Goal: Transaction & Acquisition: Purchase product/service

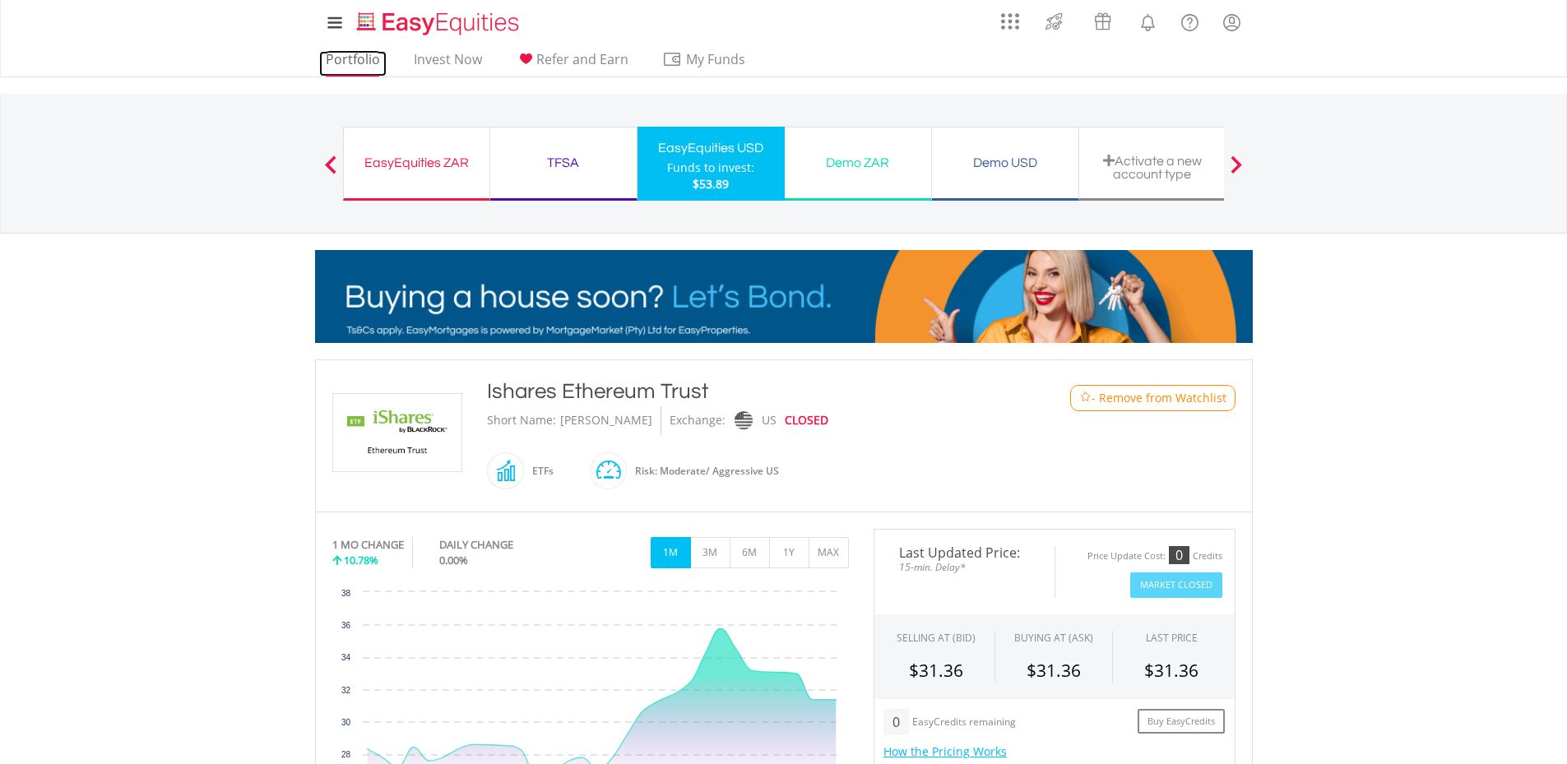
click at [363, 60] on link "Portfolio" at bounding box center [352, 64] width 67 height 26
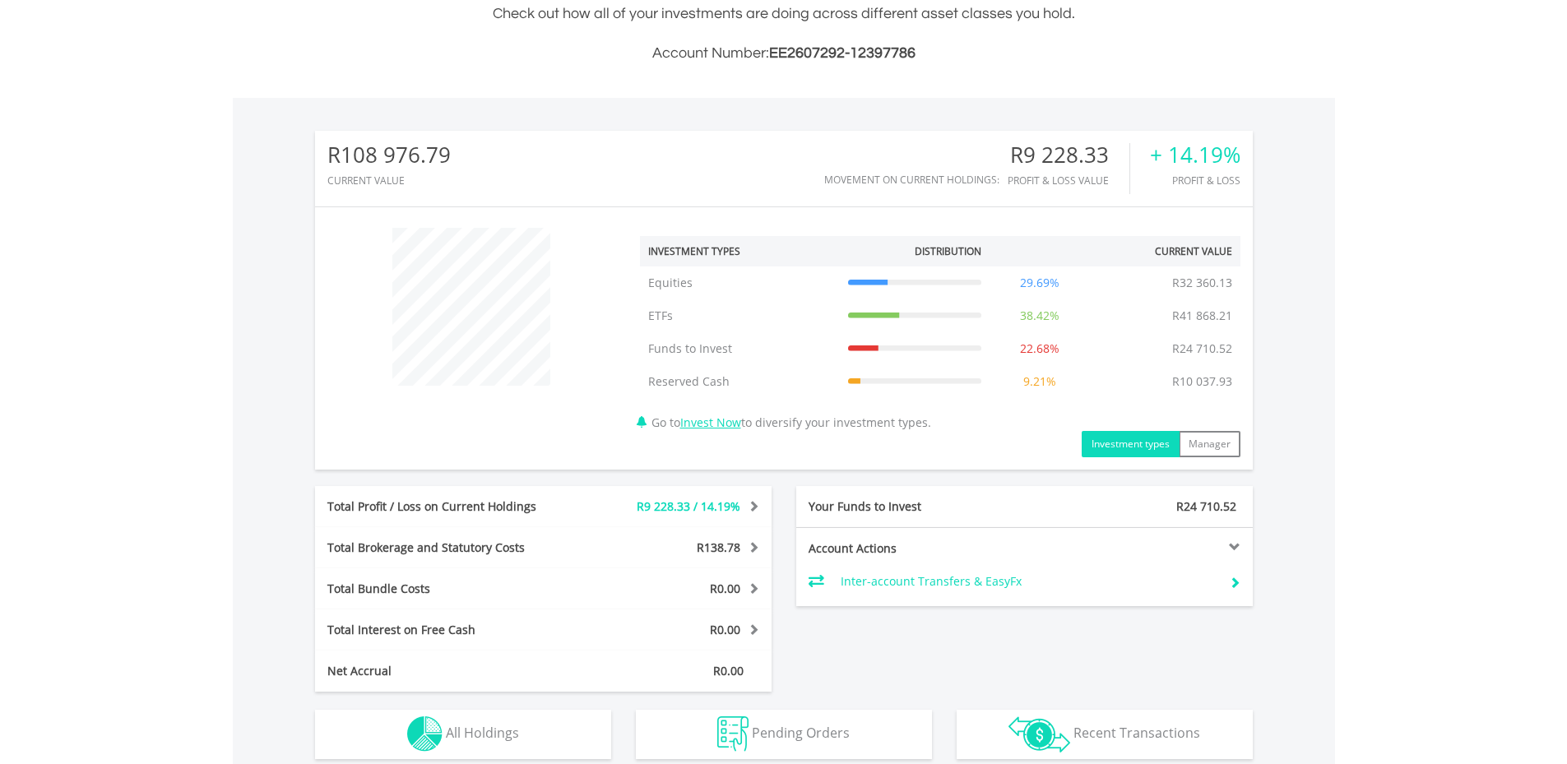
scroll to position [694, 0]
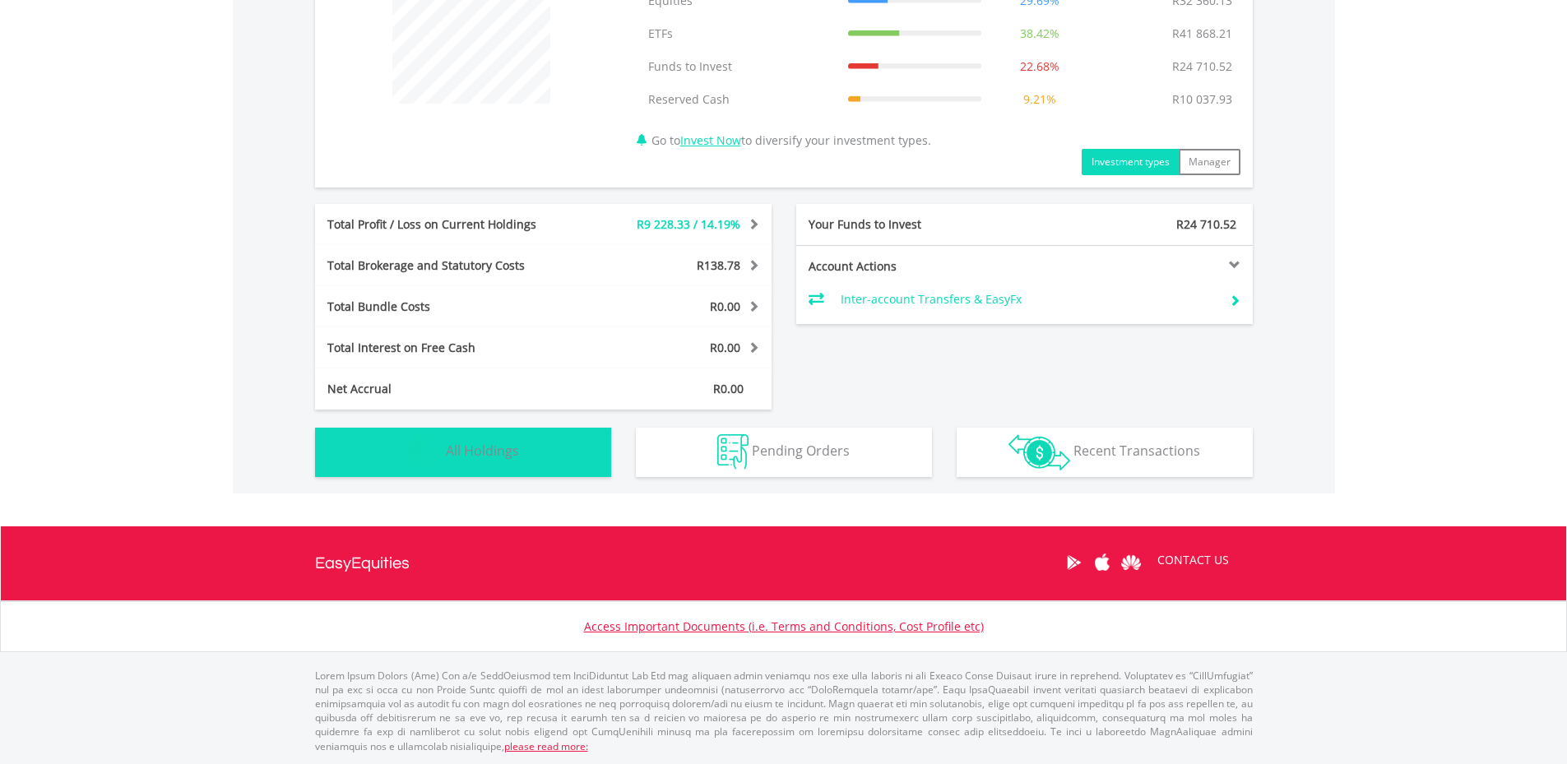
click at [558, 448] on button "Holdings All Holdings" at bounding box center [463, 452] width 296 height 49
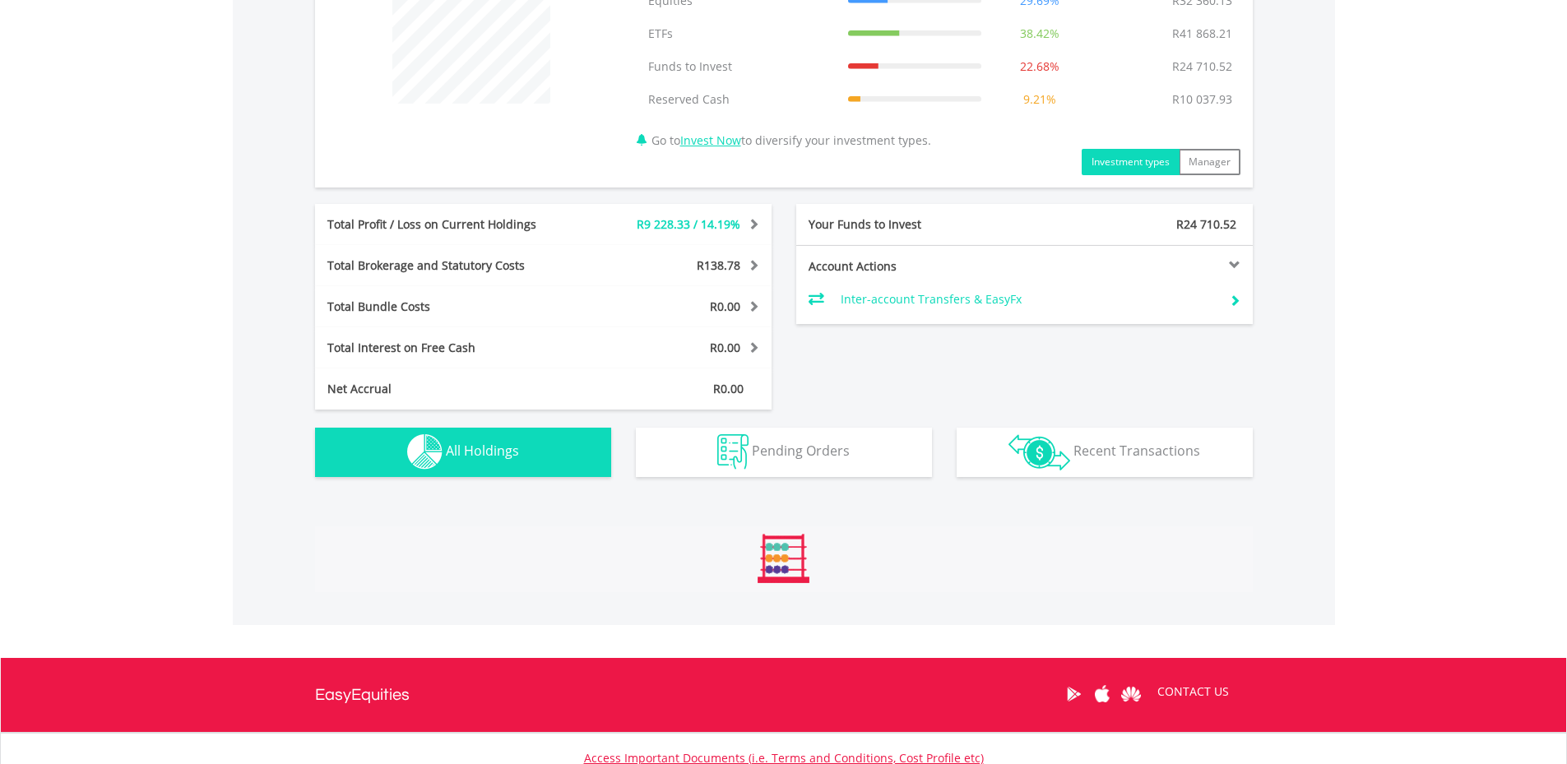
scroll to position [1220, 0]
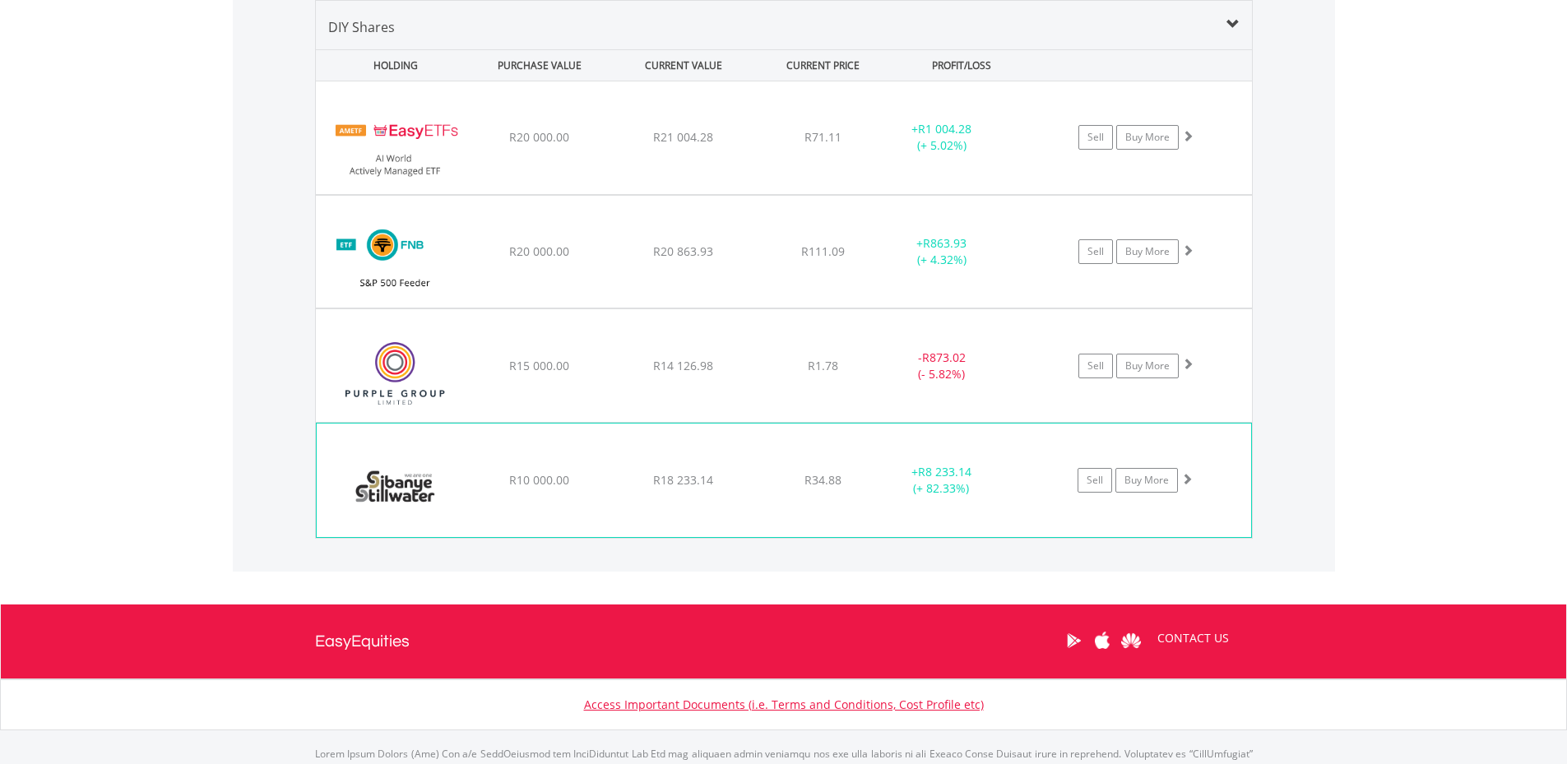
click at [525, 145] on span "R10 000.00" at bounding box center [539, 137] width 60 height 16
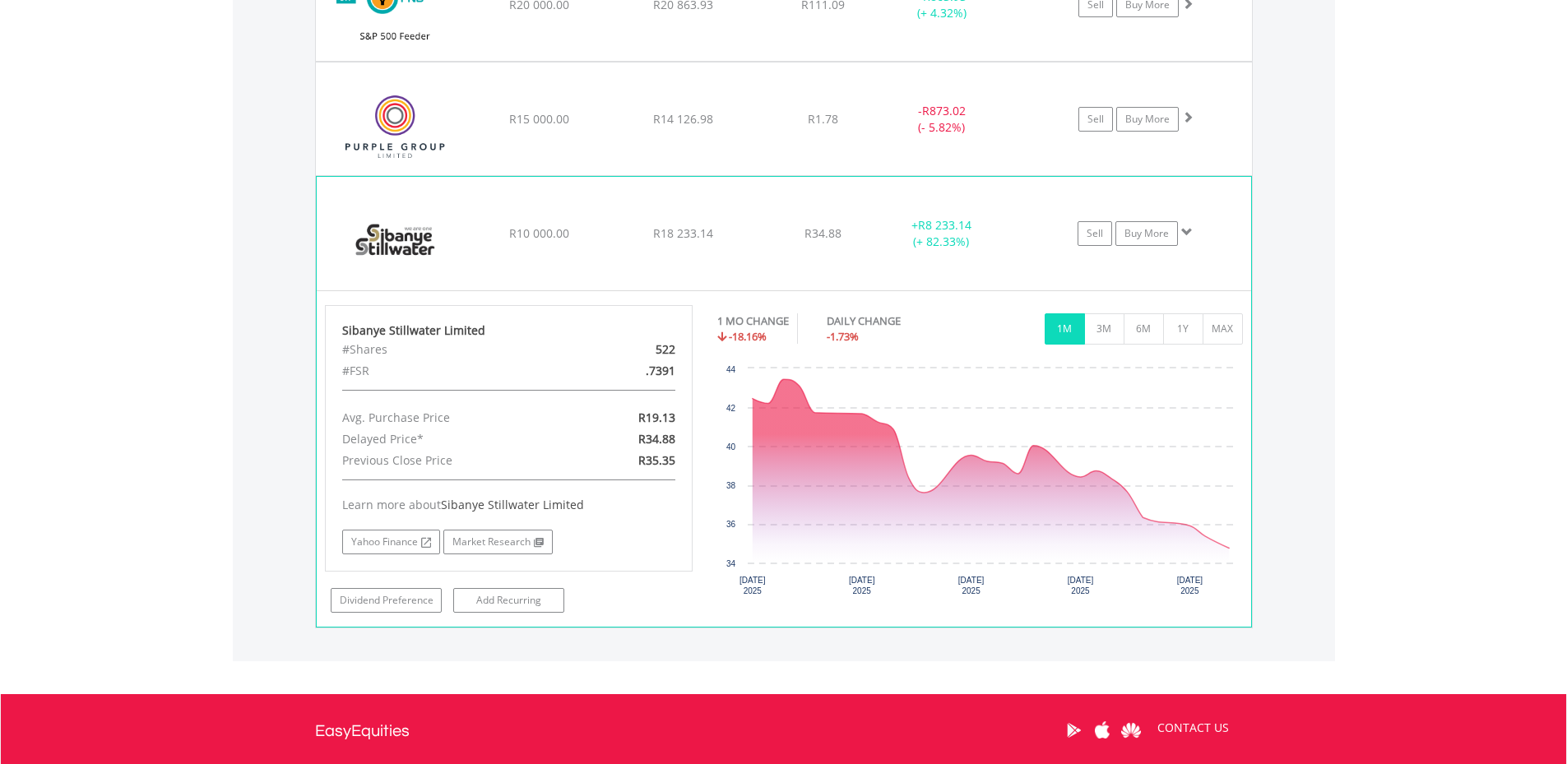
scroll to position [1549, 0]
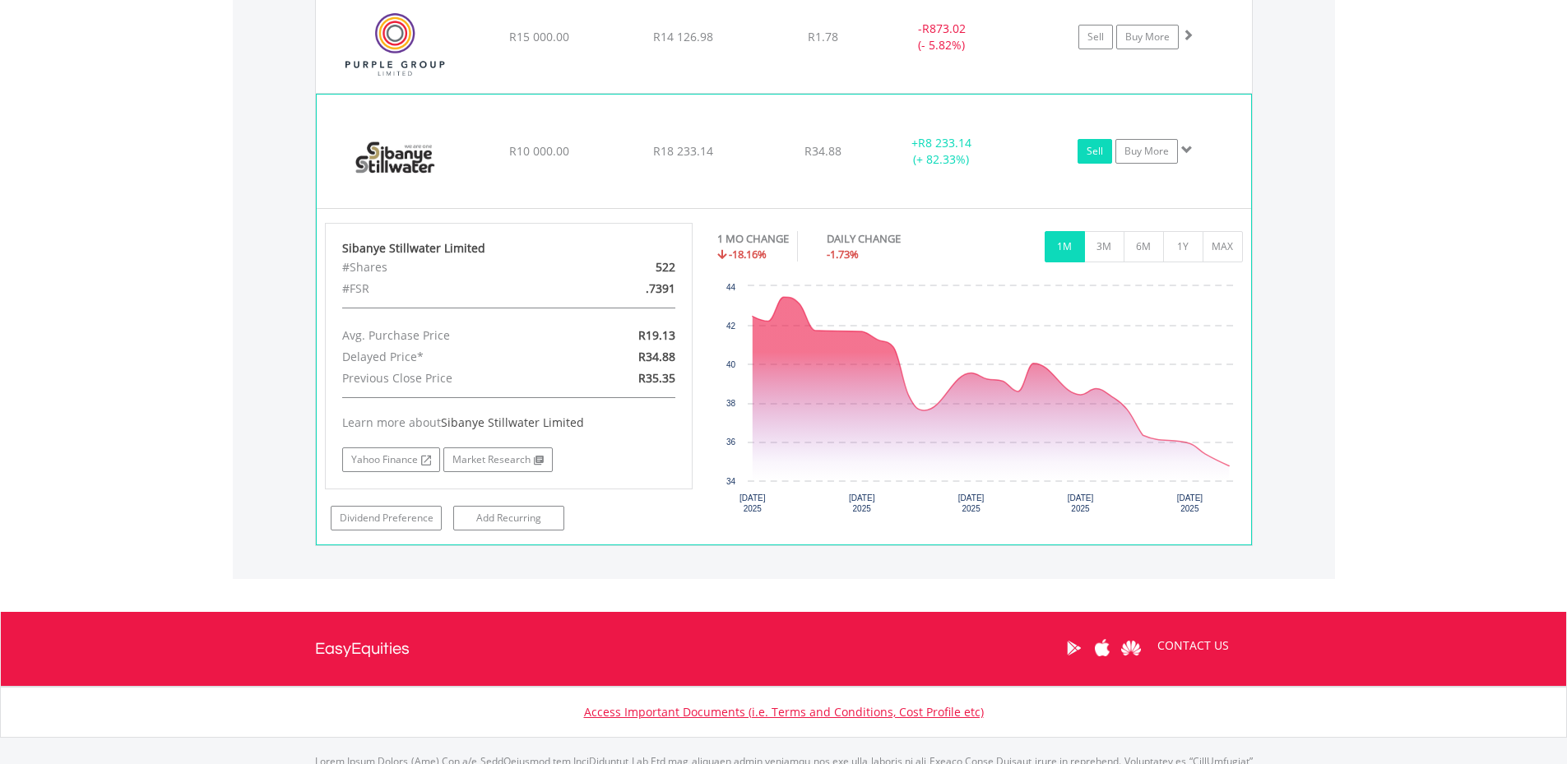
click at [1102, 151] on link "Sell" at bounding box center [1095, 151] width 35 height 25
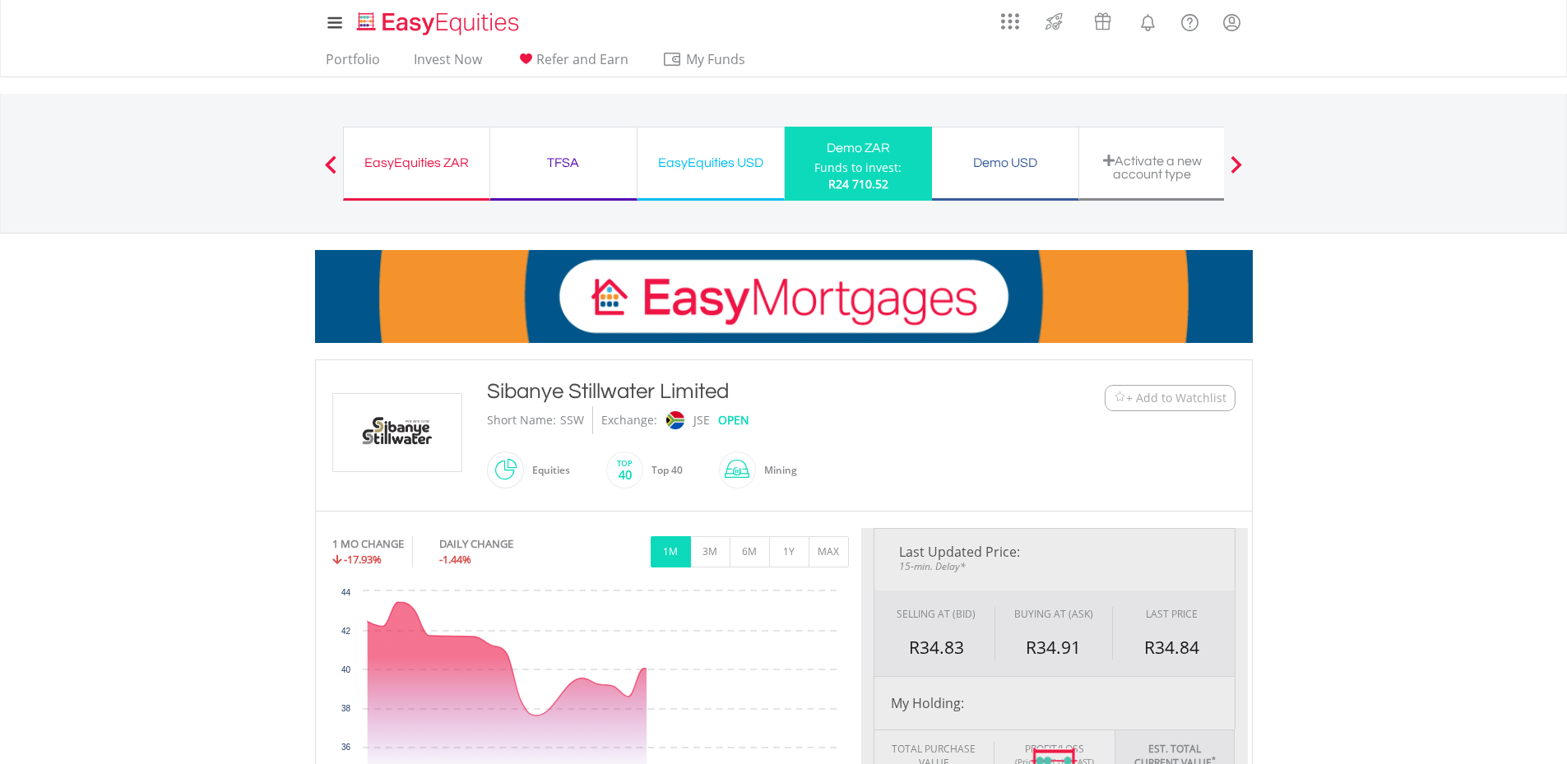
scroll to position [329, 0]
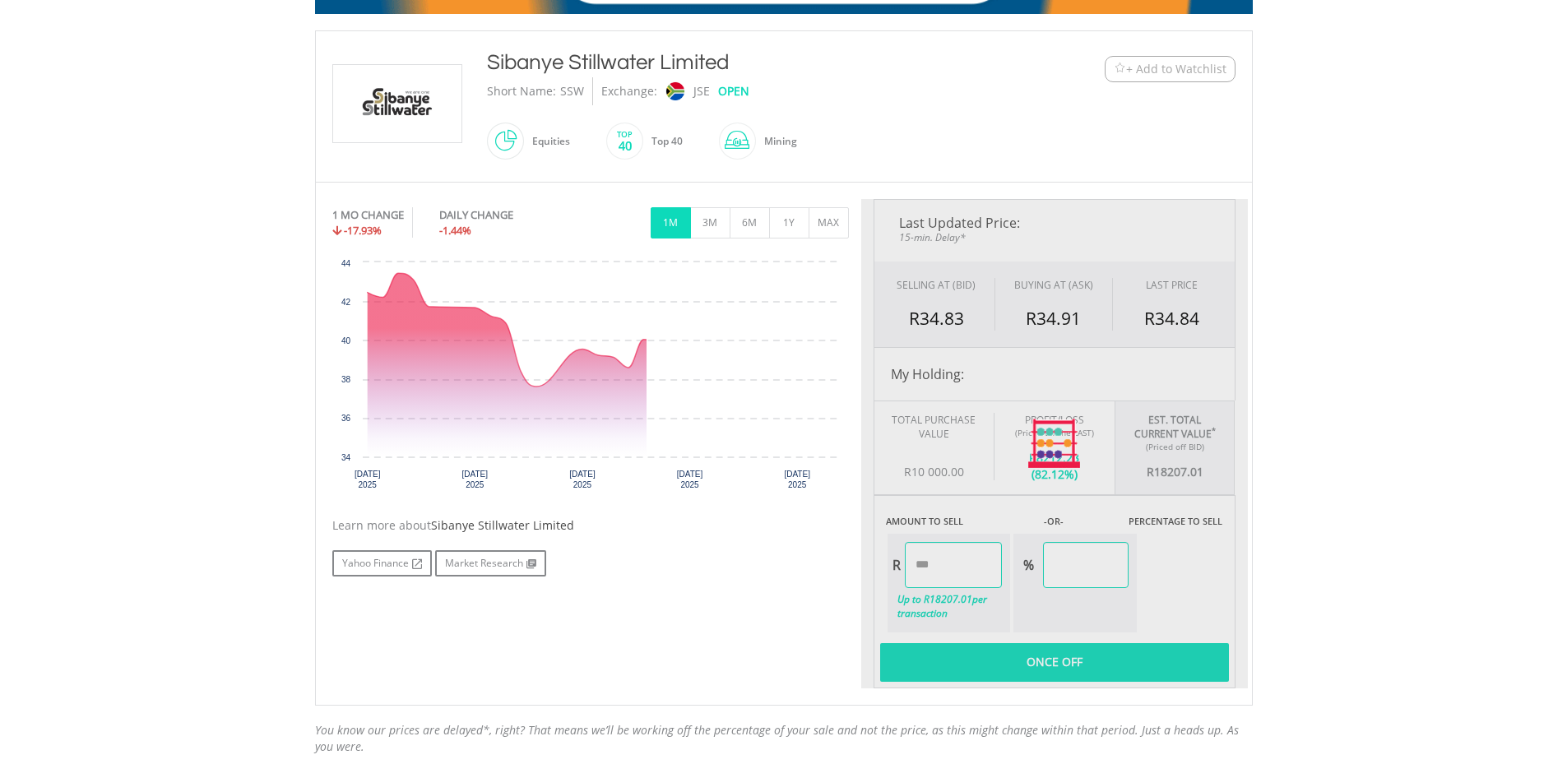
type input "********"
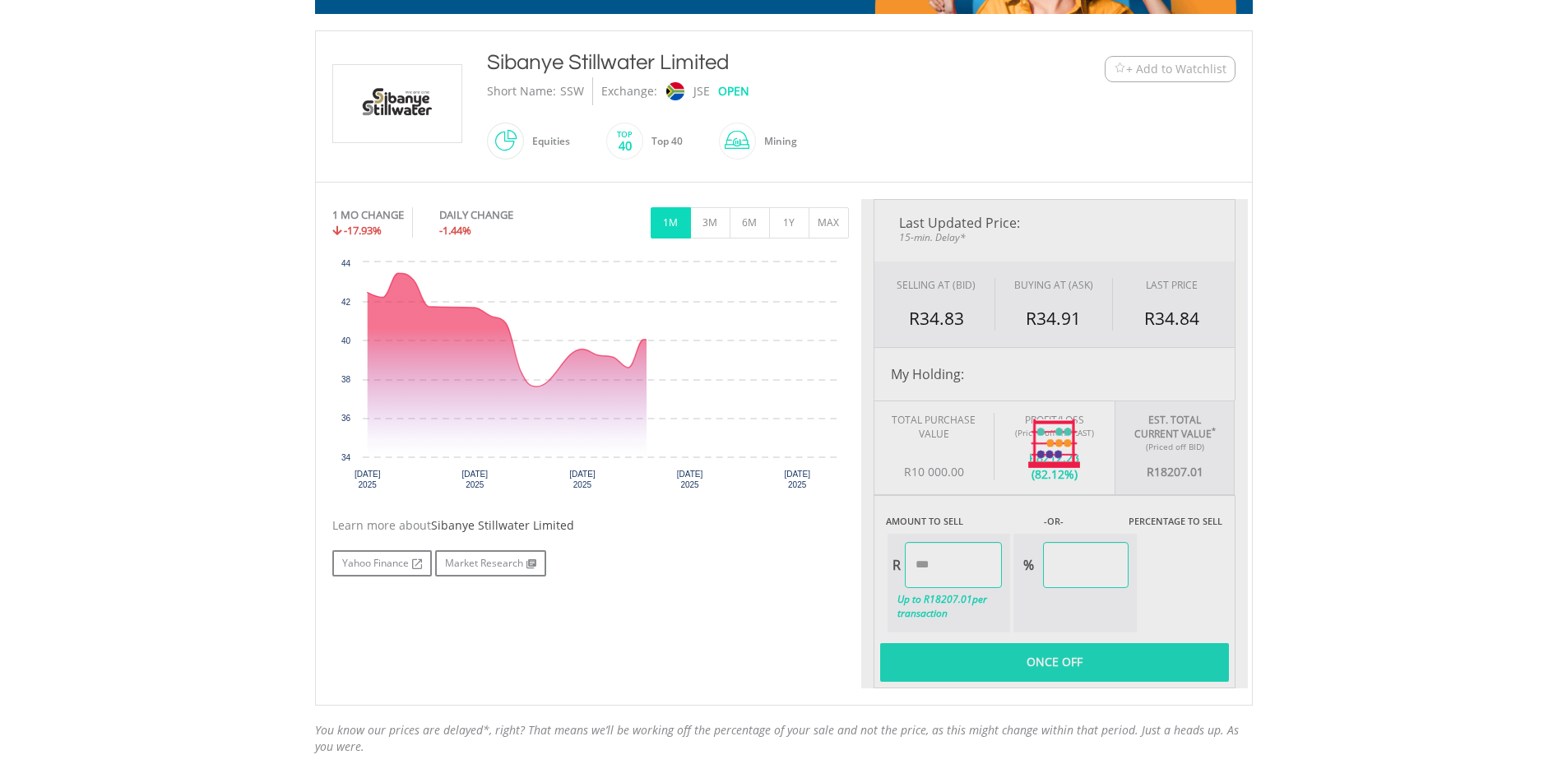
type input "******"
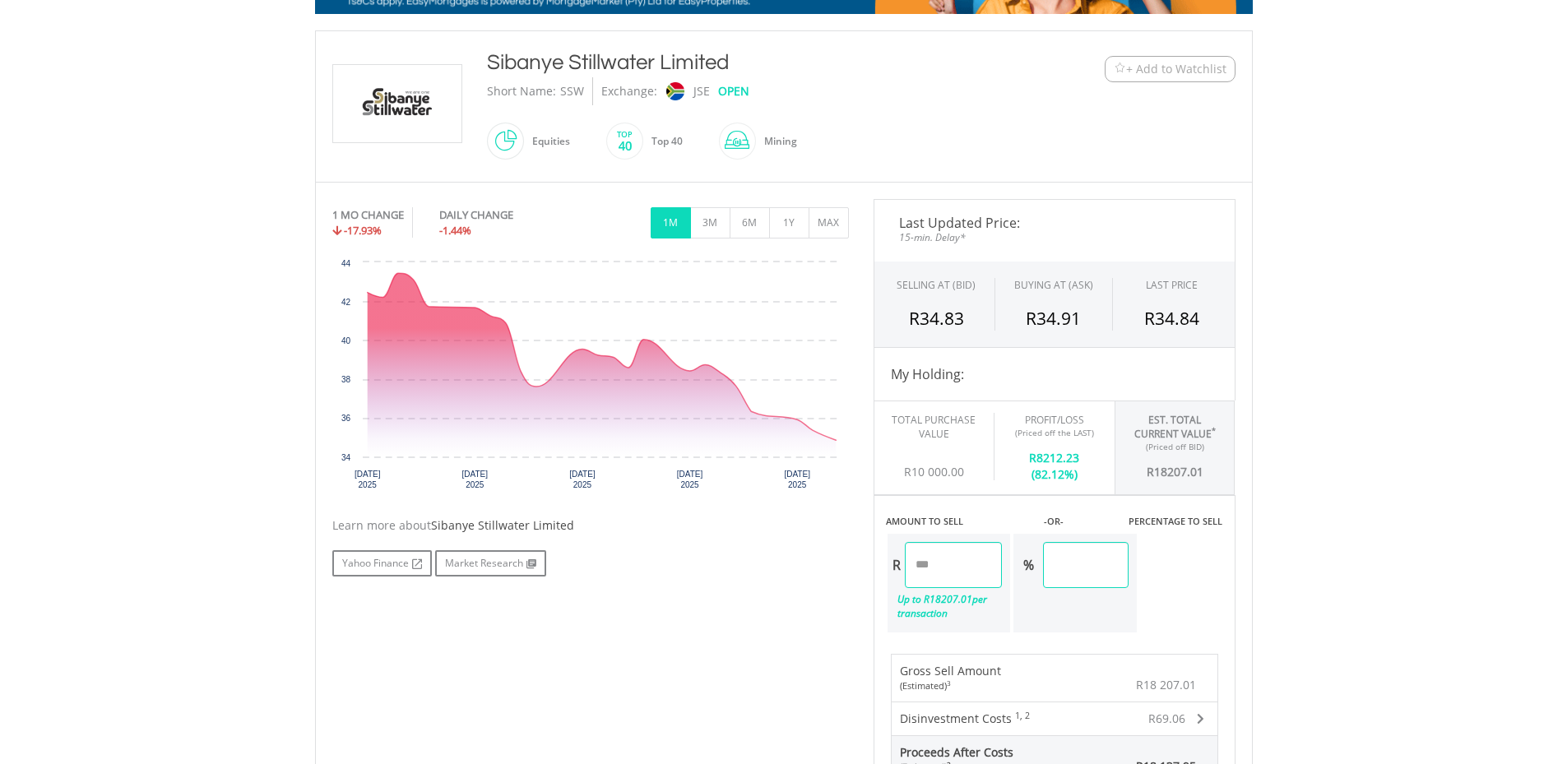
scroll to position [576, 0]
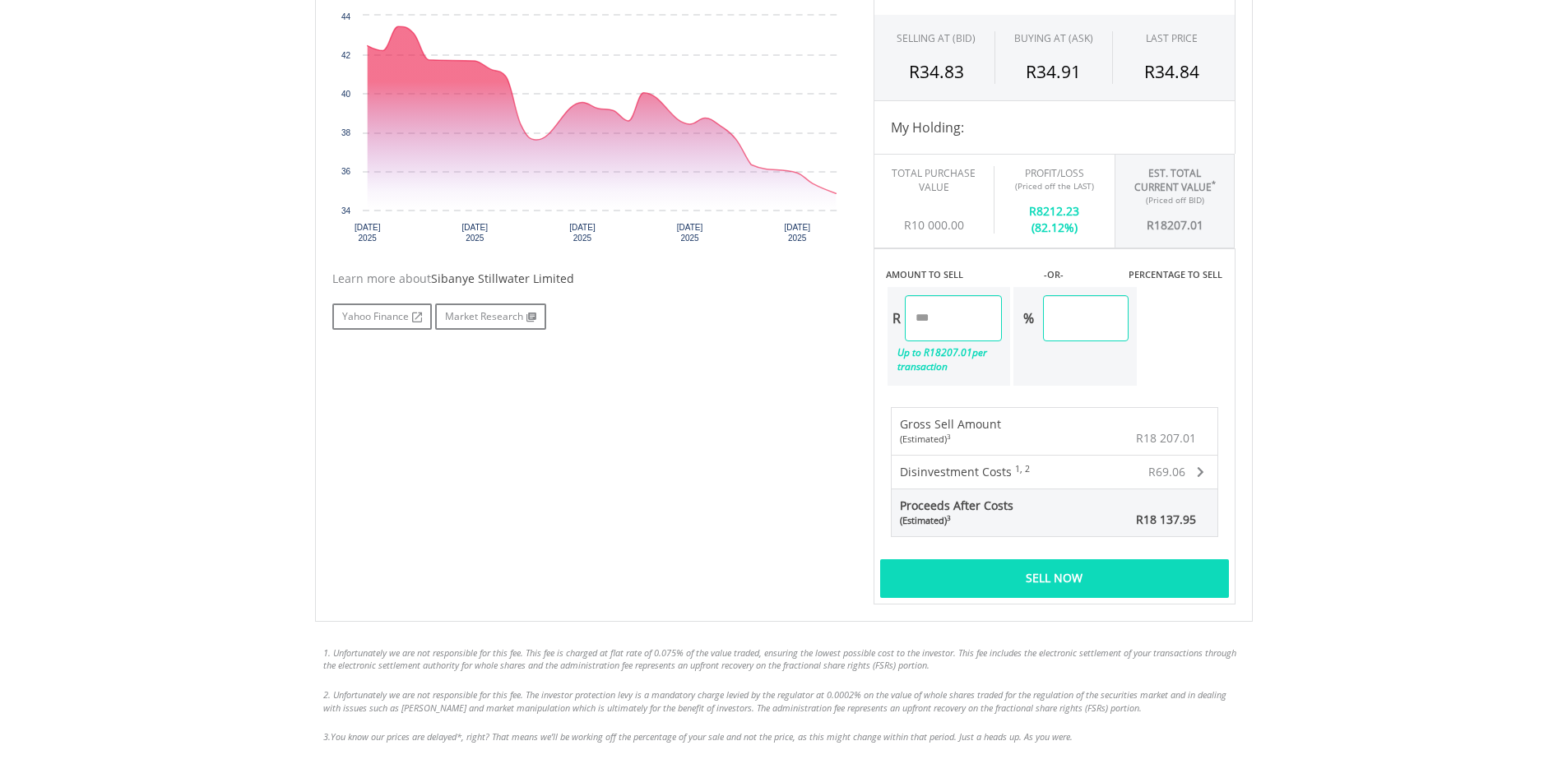
click at [1106, 574] on div "Sell Now" at bounding box center [1054, 578] width 349 height 38
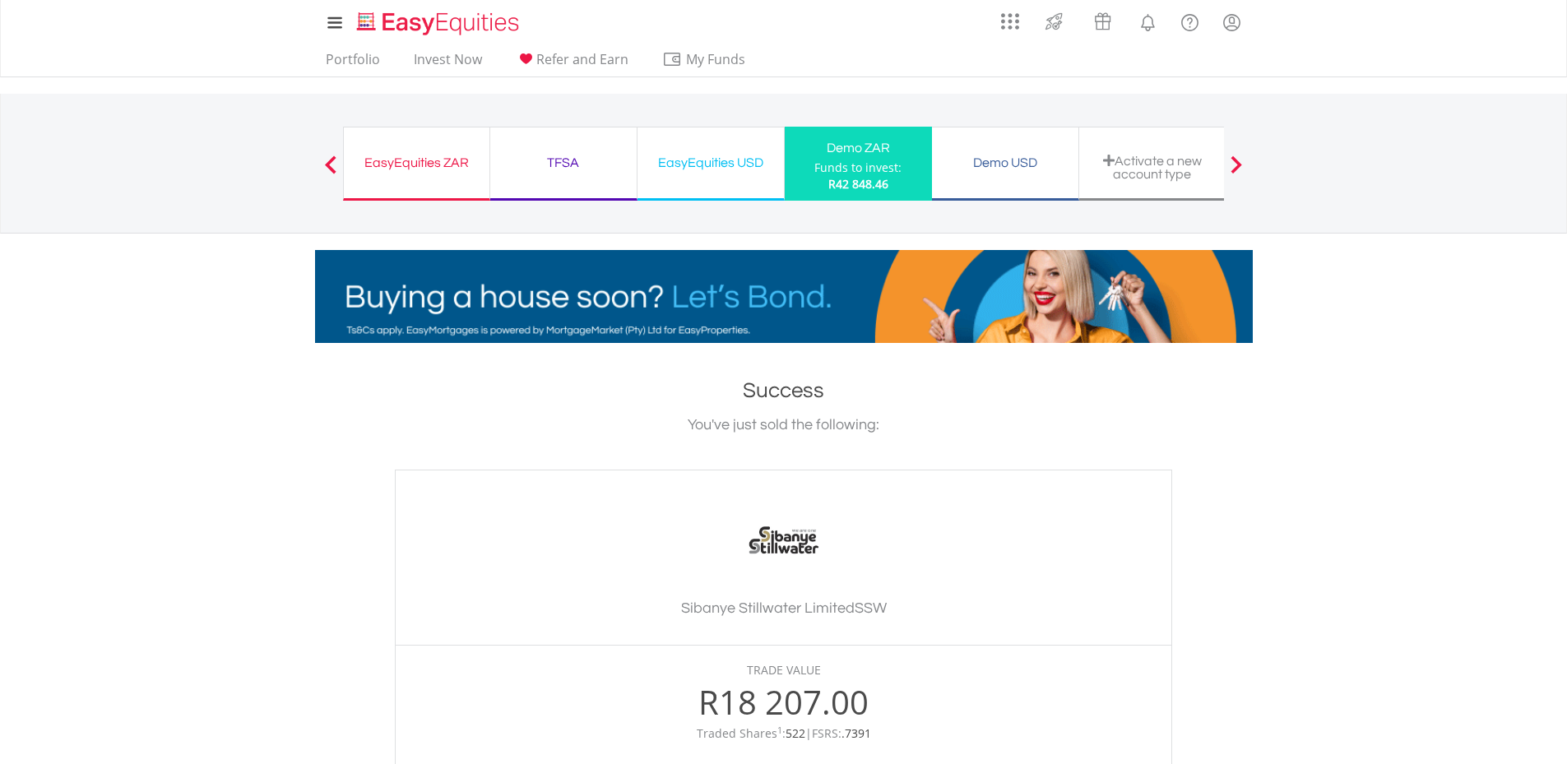
click at [830, 161] on div "Funds to invest:" at bounding box center [857, 168] width 87 height 16
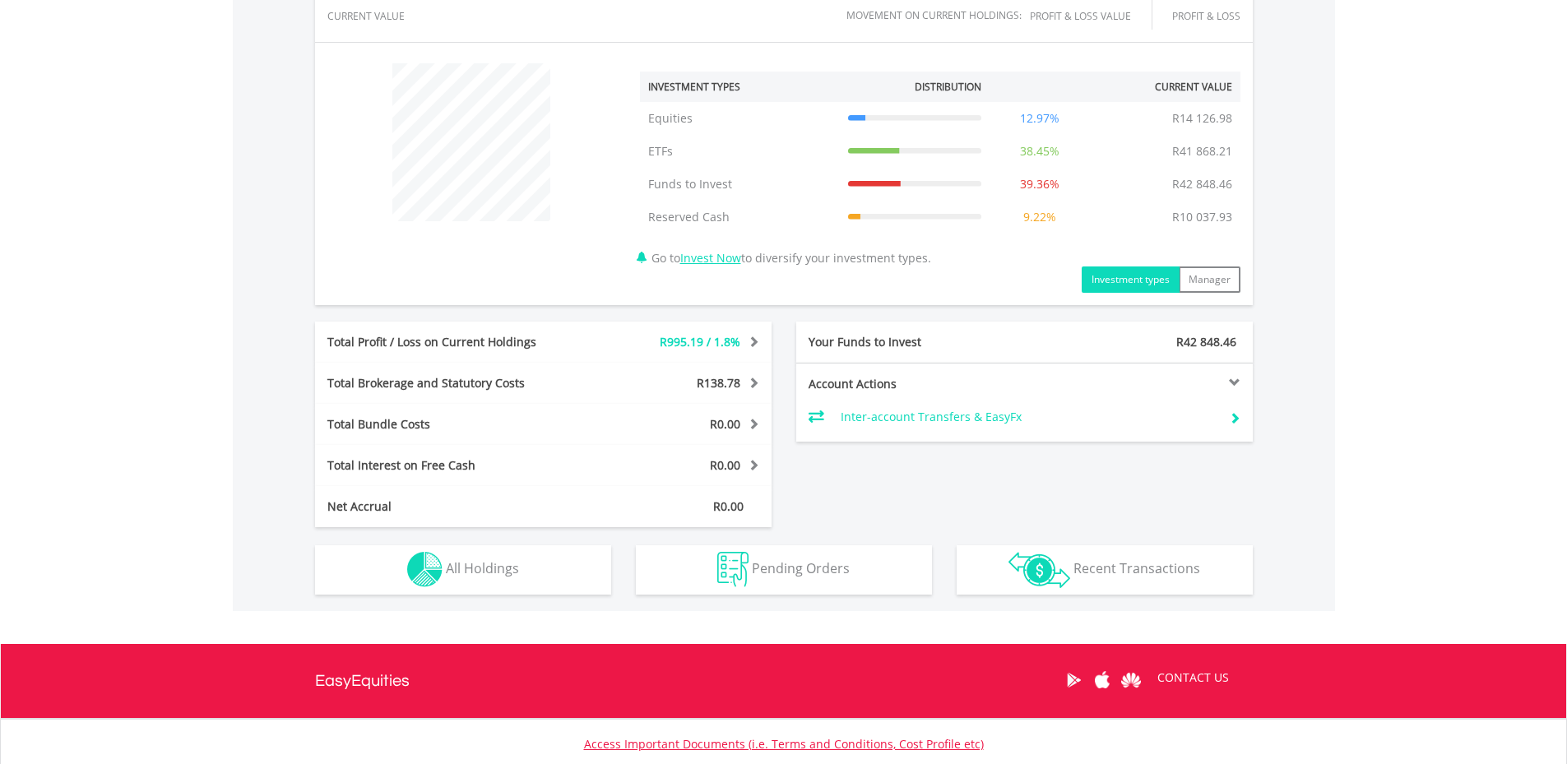
scroll to position [658, 0]
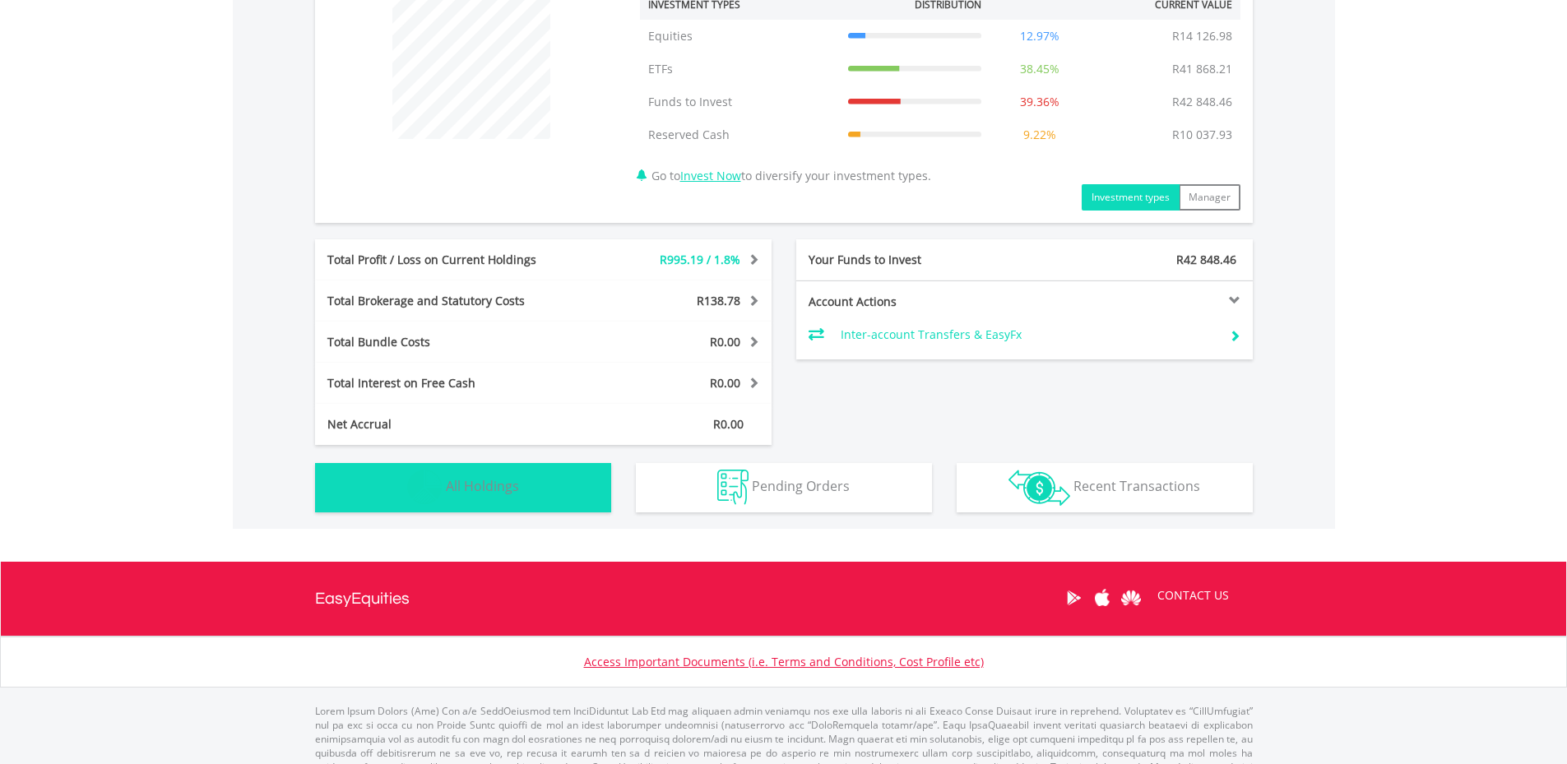
click at [494, 473] on button "Holdings All Holdings" at bounding box center [463, 487] width 296 height 49
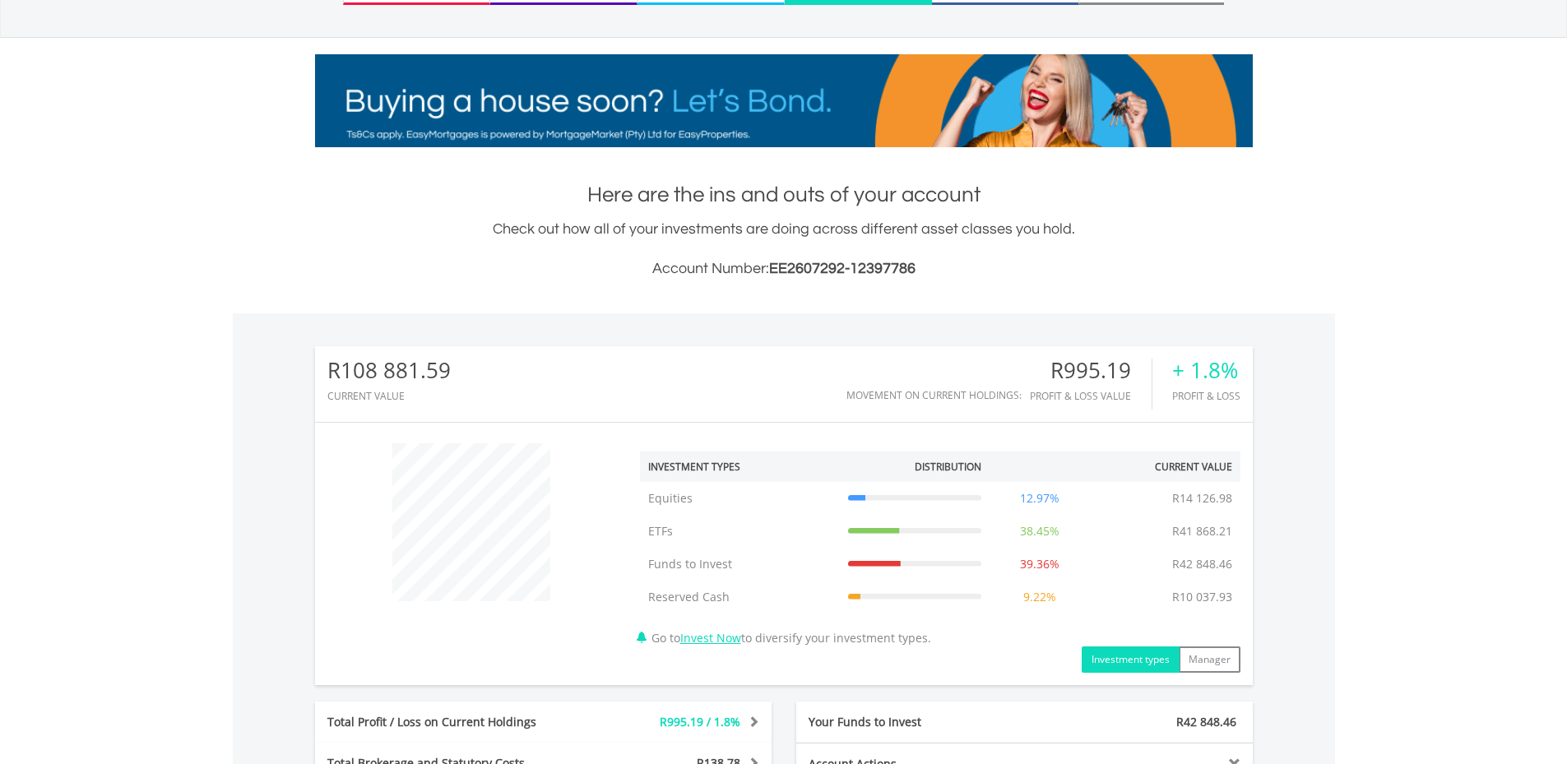
scroll to position [0, 0]
